Goal: Navigation & Orientation: Find specific page/section

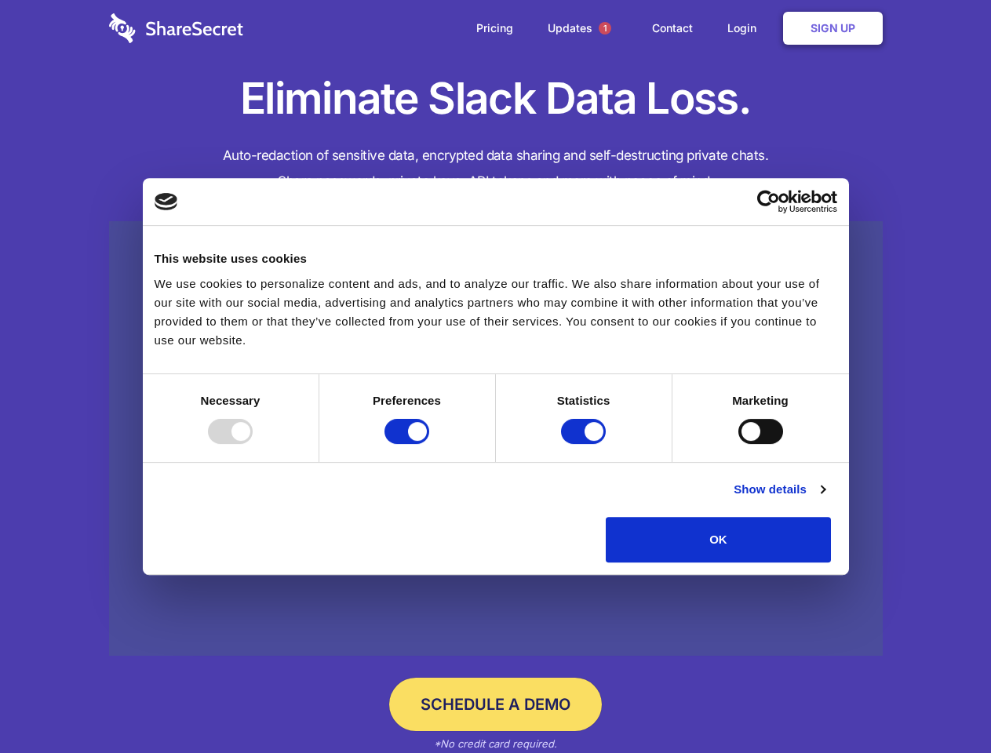
click at [253, 444] on div at bounding box center [230, 431] width 45 height 25
click at [429, 444] on input "Preferences" at bounding box center [407, 431] width 45 height 25
checkbox input "false"
click at [585, 444] on input "Statistics" at bounding box center [583, 431] width 45 height 25
checkbox input "false"
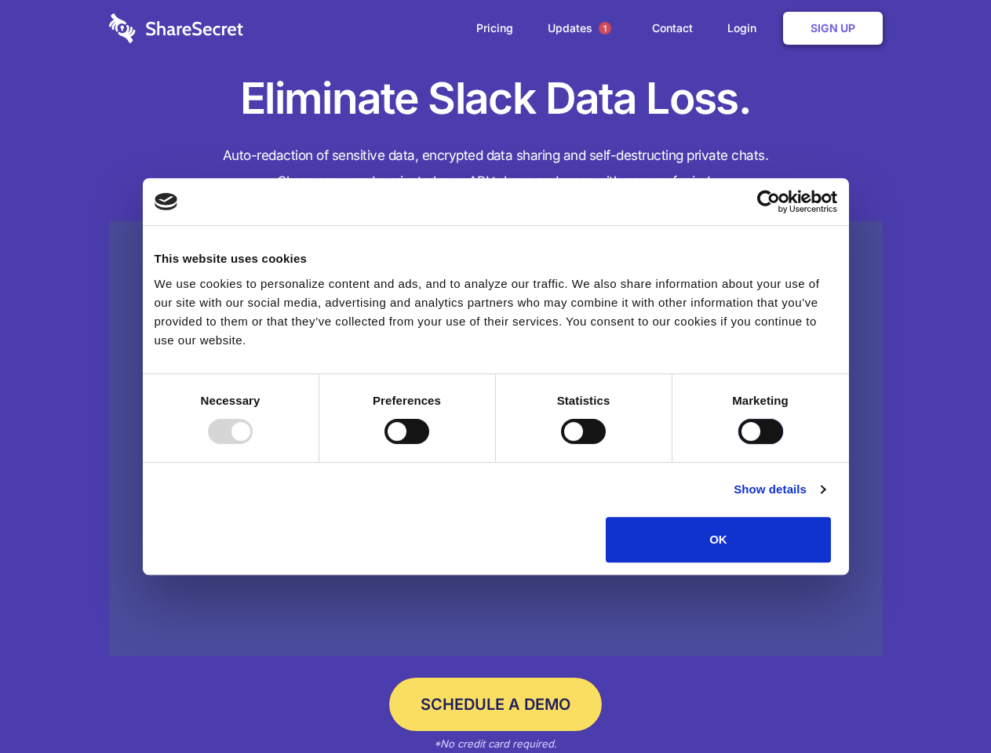
click at [738, 444] on input "Marketing" at bounding box center [760, 431] width 45 height 25
checkbox input "true"
click at [825, 499] on link "Show details" at bounding box center [779, 489] width 91 height 19
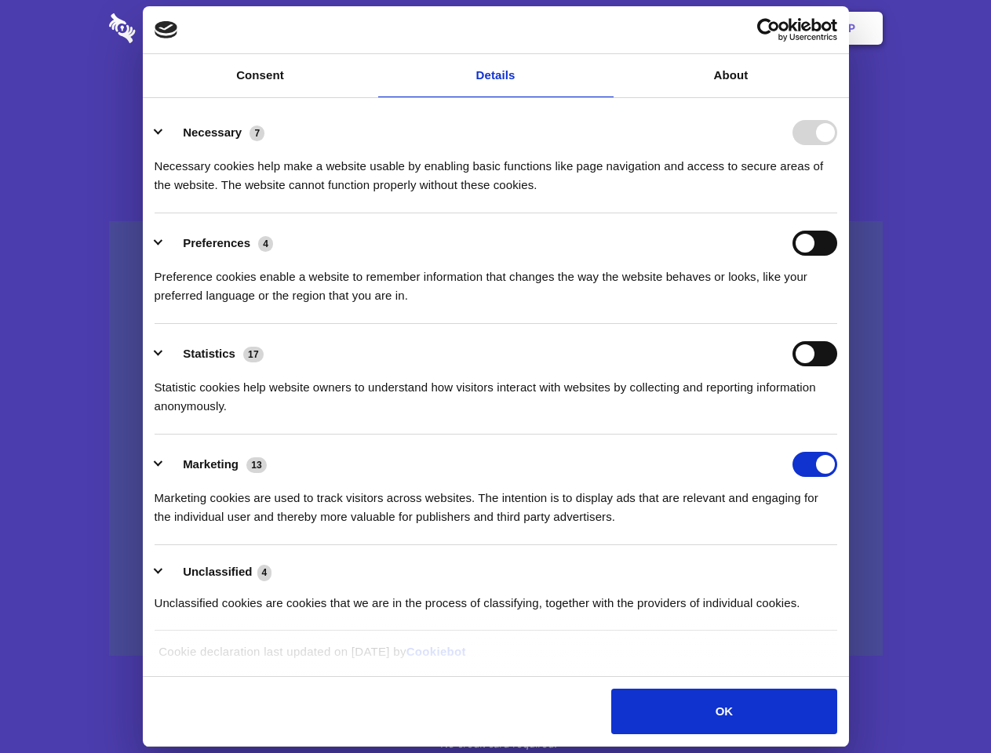
click at [837, 213] on li "Necessary 7 Necessary cookies help make a website usable by enabling basic func…" at bounding box center [496, 158] width 683 height 111
click at [604, 28] on span "1" at bounding box center [605, 28] width 13 height 13
